Goal: Find specific page/section: Find specific page/section

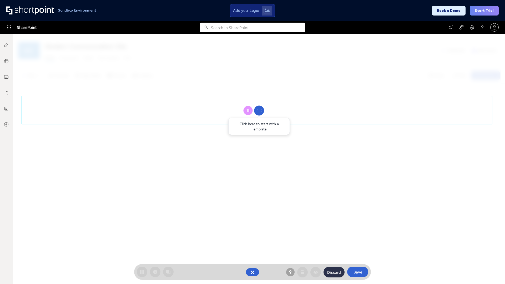
click at [259, 110] on circle at bounding box center [259, 111] width 10 height 10
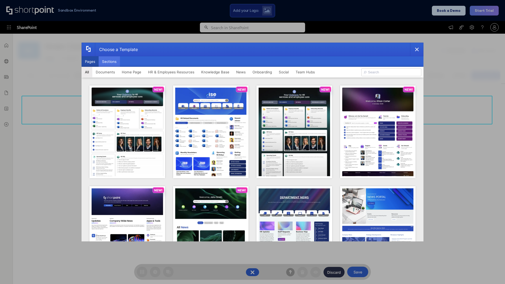
click at [109, 62] on button "Sections" at bounding box center [109, 61] width 21 height 11
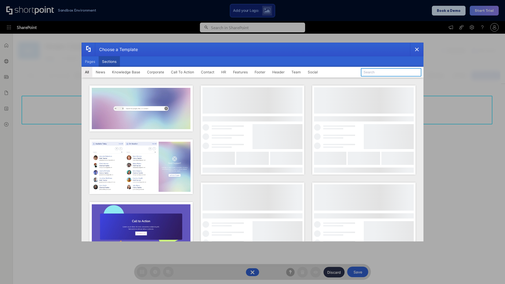
type input "CTA"
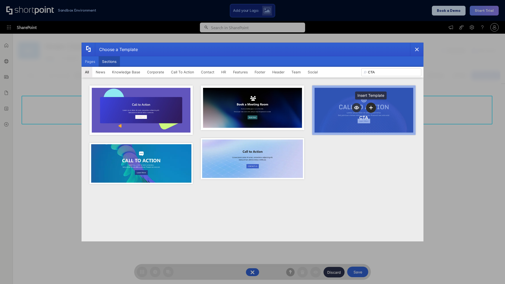
click at [371, 108] on icon "template selector" at bounding box center [371, 108] width 4 height 4
